Goal: Task Accomplishment & Management: Use online tool/utility

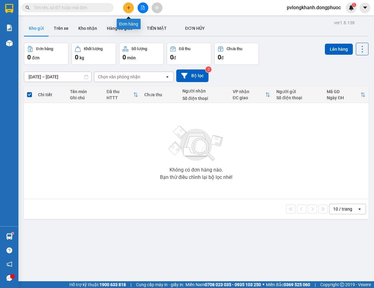
click at [129, 7] on icon "plus" at bounding box center [128, 7] width 0 height 3
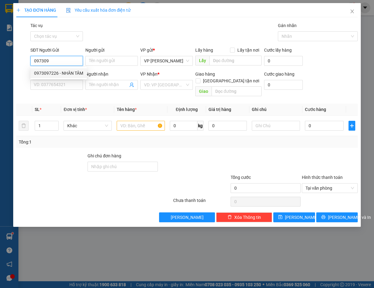
click at [59, 71] on div "0973097226 - NHÂN TÂM" at bounding box center [58, 73] width 49 height 7
type input "0973097226"
type input "NHÂN TÂM"
type input "0976810459"
type input "[PERSON_NAME]"
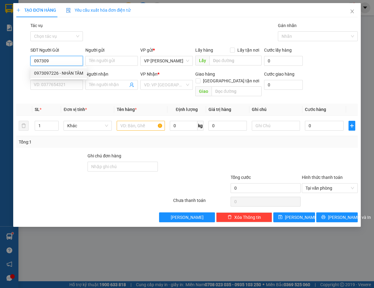
type input "Kdb"
type input "25.000"
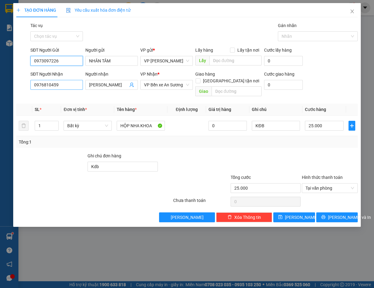
type input "0973097226"
click at [70, 80] on input "0976810459" at bounding box center [56, 85] width 53 height 10
click at [70, 81] on input "0976810459" at bounding box center [56, 85] width 53 height 10
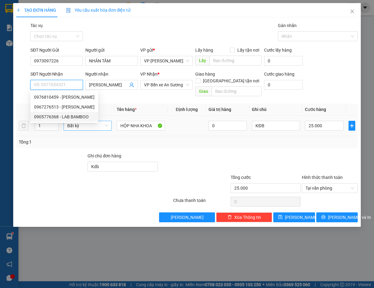
click at [76, 119] on div "0905776368 - LAB BAMBOO" at bounding box center [64, 116] width 61 height 7
type input "0905776368"
type input "LAB BAMBOO"
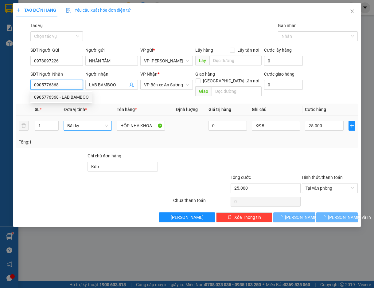
click at [76, 121] on span "Bất kỳ" at bounding box center [87, 125] width 41 height 9
type input "0905776368"
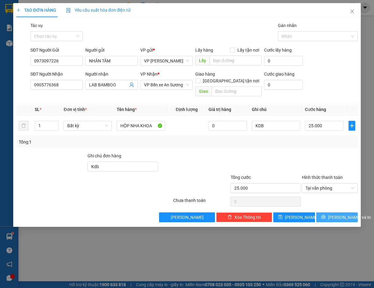
click at [341, 214] on span "[PERSON_NAME] và In" at bounding box center [349, 217] width 43 height 7
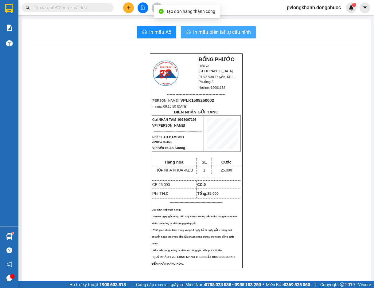
click at [222, 34] on span "In mẫu biên lai tự cấu hình" at bounding box center [222, 32] width 58 height 8
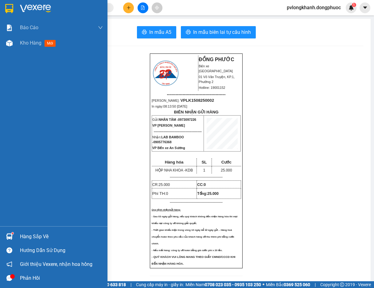
click at [30, 233] on div "Hàng sắp về" at bounding box center [61, 236] width 83 height 9
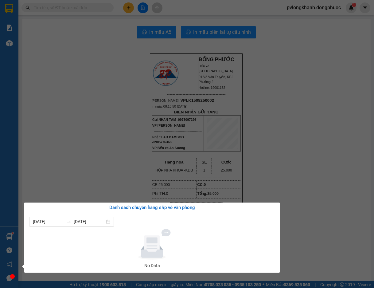
click at [0, 164] on div "Báo cáo Mẫu 1: Báo cáo dòng tiền Mẫu 1: Báo cáo dòng tiền theo nhân viên Mẫu 1:…" at bounding box center [9, 144] width 18 height 288
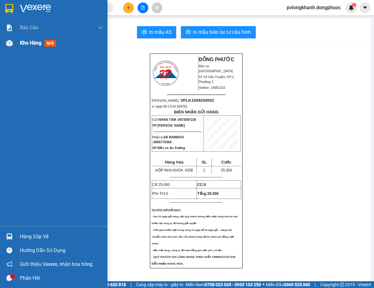
click at [48, 41] on span "mới" at bounding box center [50, 43] width 11 height 7
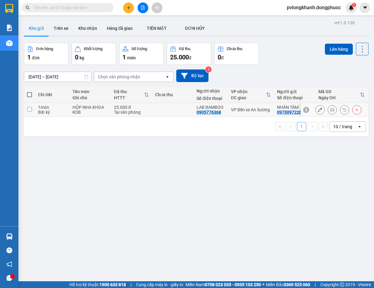
click at [31, 107] on input "checkbox" at bounding box center [29, 109] width 5 height 5
checkbox input "true"
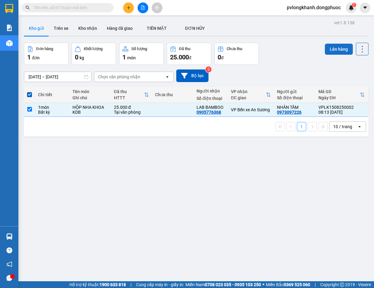
click at [328, 48] on button "Lên hàng" at bounding box center [339, 49] width 28 height 11
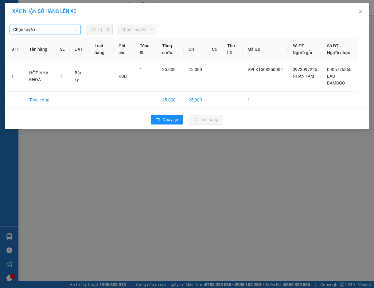
click at [62, 34] on span "Chọn tuyến" at bounding box center [45, 29] width 64 height 9
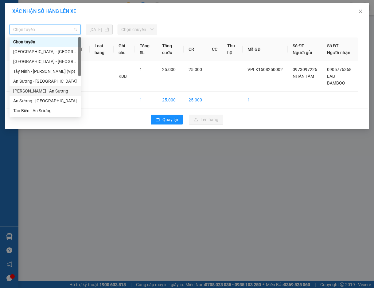
click at [44, 91] on div "[PERSON_NAME] - An Sương" at bounding box center [45, 91] width 64 height 7
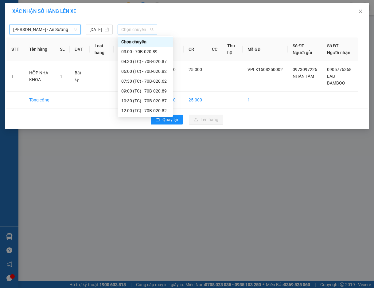
click at [133, 26] on span "Chọn chuyến" at bounding box center [137, 29] width 32 height 9
click at [140, 82] on div "07:30 (TC) - 70B-020.62" at bounding box center [145, 81] width 48 height 7
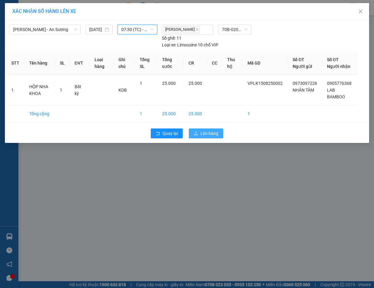
click at [207, 133] on span "Lên hàng" at bounding box center [210, 133] width 18 height 7
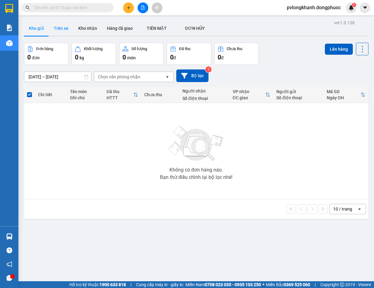
click at [63, 28] on button "Trên xe" at bounding box center [61, 28] width 25 height 15
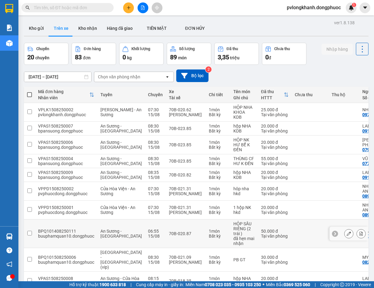
scroll to position [42, 0]
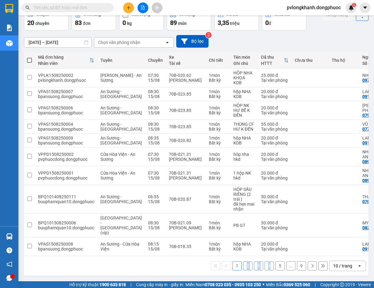
drag, startPoint x: 242, startPoint y: 256, endPoint x: 266, endPoint y: 256, distance: 24.9
click at [266, 256] on div "1 2 3 4 5 ... 9 10 / trang open" at bounding box center [196, 266] width 345 height 20
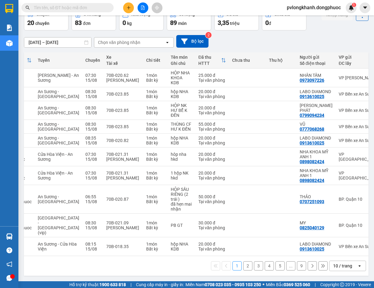
scroll to position [0, 65]
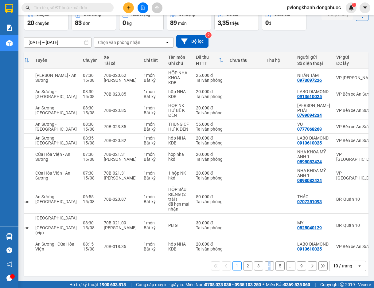
drag, startPoint x: 257, startPoint y: 257, endPoint x: 266, endPoint y: 256, distance: 9.5
click at [266, 256] on div "1 2 3 4 5 ... 9 10 / trang open" at bounding box center [196, 266] width 345 height 20
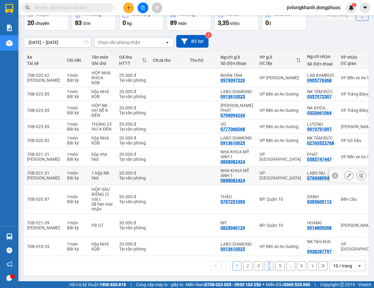
scroll to position [0, 0]
